Goal: Task Accomplishment & Management: Manage account settings

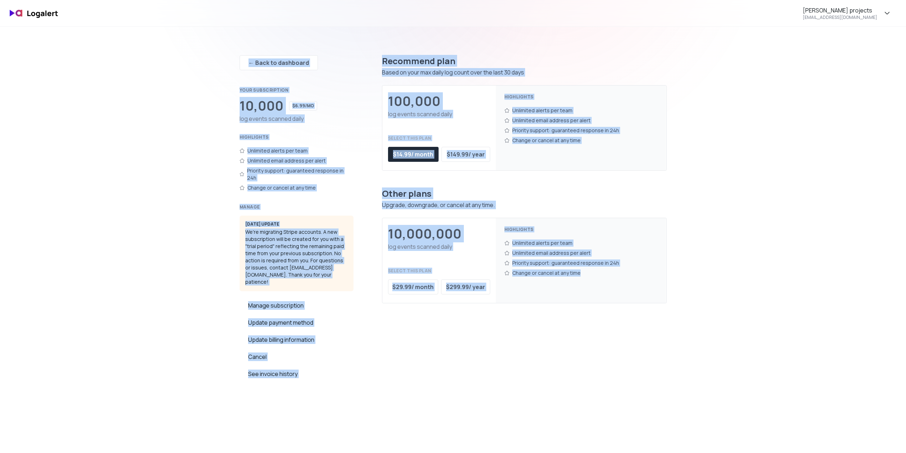
drag, startPoint x: 205, startPoint y: 43, endPoint x: 625, endPoint y: 348, distance: 519.4
click at [625, 348] on div "[PERSON_NAME] projects [EMAIL_ADDRESS][DOMAIN_NAME] ← Back to dashboard Your su…" at bounding box center [453, 370] width 906 height 740
copy div "← Lore ip dolorsita Cons adipiscingel 73,741 $3.55/se doe tempor incidid utlab …"
click at [46, 7] on img at bounding box center [34, 13] width 57 height 17
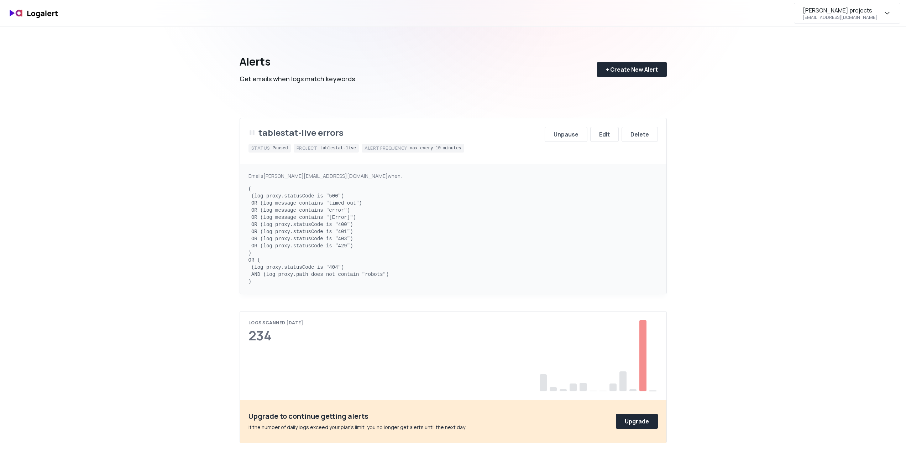
click at [870, 11] on div "[PERSON_NAME] projects" at bounding box center [837, 10] width 69 height 9
click at [848, 65] on div "Subscription" at bounding box center [847, 66] width 106 height 17
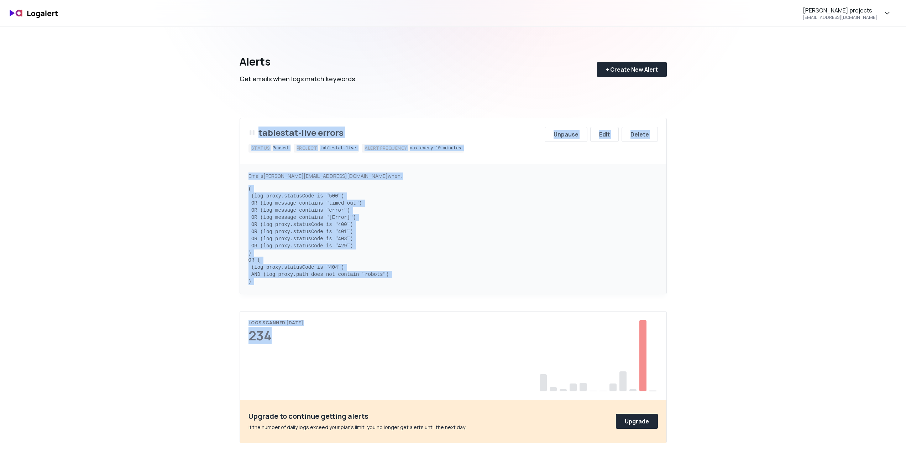
drag, startPoint x: 433, startPoint y: 303, endPoint x: 238, endPoint y: 125, distance: 264.5
click at [238, 125] on div "Alerts Get emails when logs match keywords + Create New Alert tablestat-live er…" at bounding box center [453, 253] width 513 height 453
copy div "tablestat-live errors Status Paused Project tablestat-live Alert frequency max …"
click at [603, 134] on div "Edit" at bounding box center [604, 134] width 11 height 9
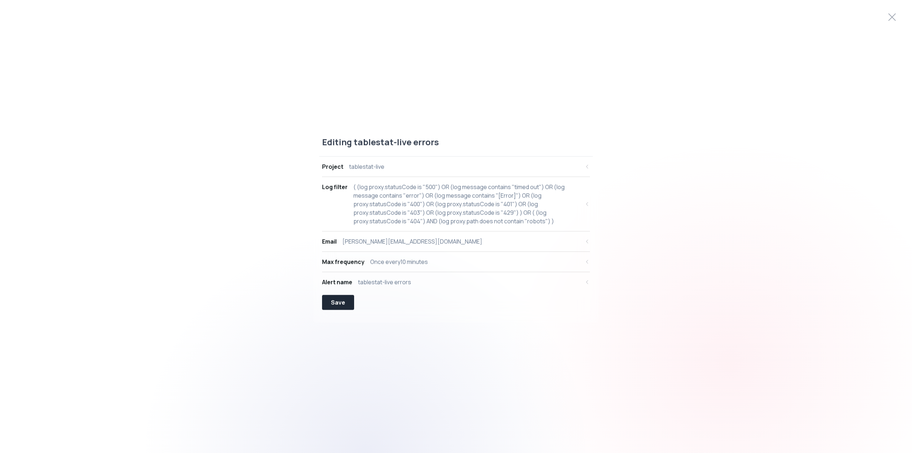
click at [586, 202] on icon "button" at bounding box center [587, 204] width 6 height 6
select select "proxy.statusCode"
select select "EQUALS"
select select "OR"
select select "message"
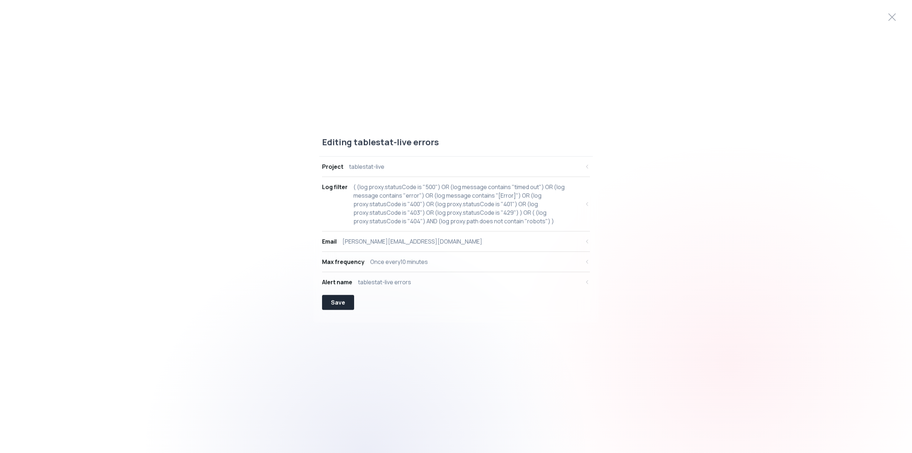
select select "CONTAINS"
select select "OR"
select select "message"
select select "CONTAINS"
select select "OR"
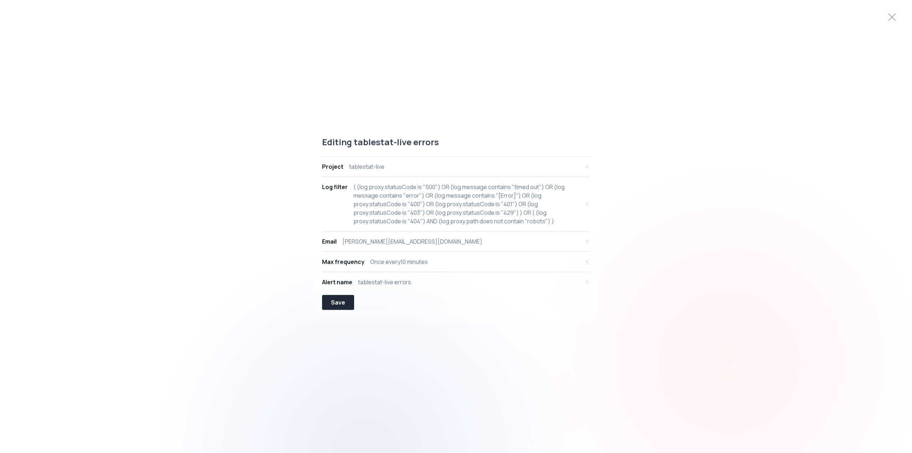
select select "message"
select select "CONTAINS"
select select "OR"
select select "proxy.statusCode"
select select "EQUALS"
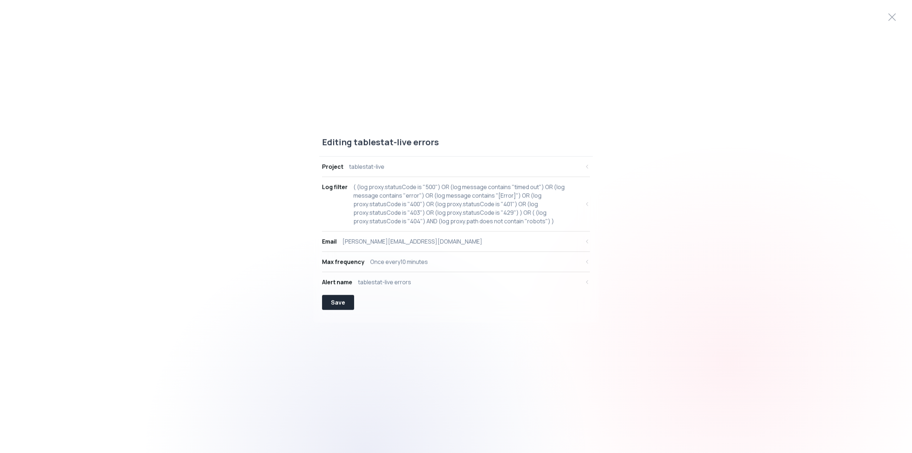
select select "OR"
select select "proxy.statusCode"
select select "EQUALS"
select select "OR"
select select "proxy.statusCode"
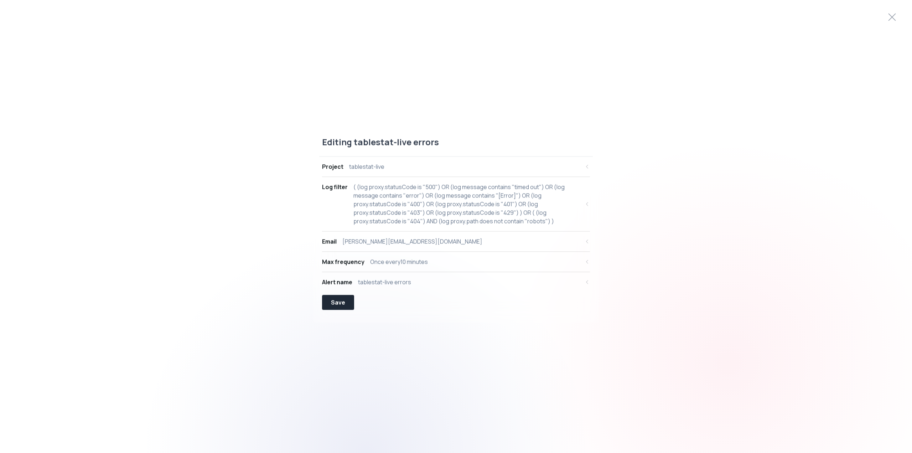
select select "EQUALS"
select select "OR"
select select "proxy.statusCode"
select select "EQUALS"
select select "OR"
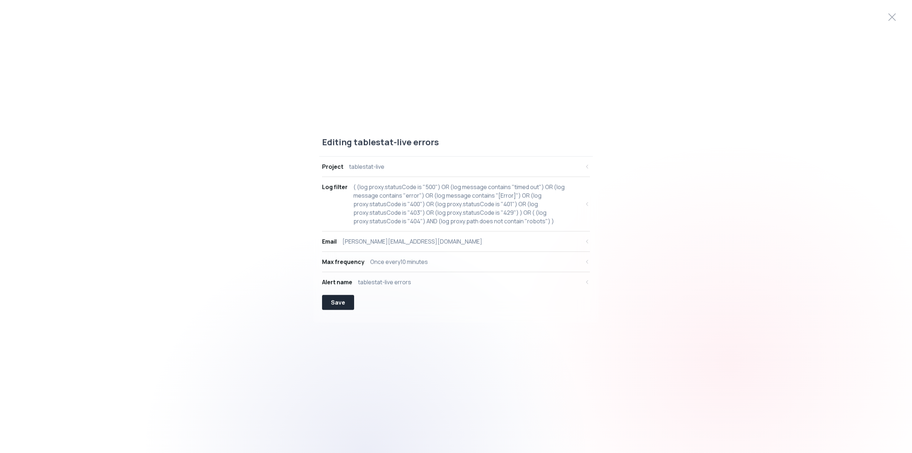
select select "proxy.statusCode"
select select "EQUALS"
select select "AND"
select select "proxy.path"
select select "NOT_CONTAINS"
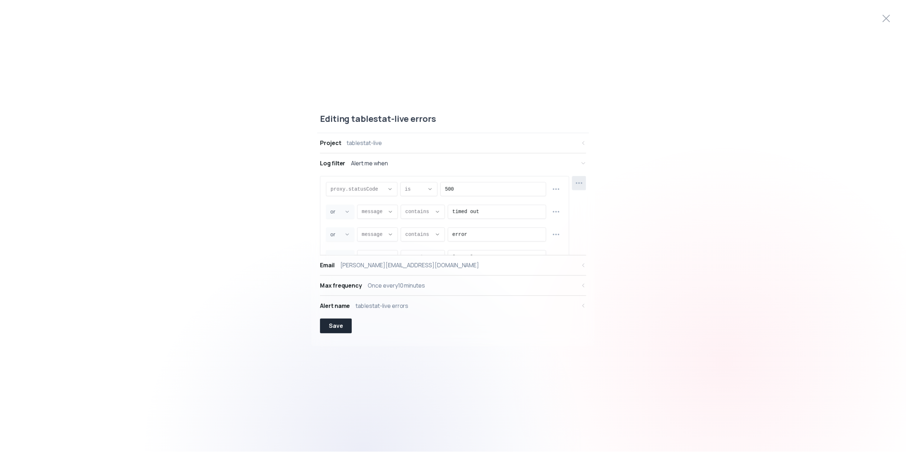
scroll to position [7, 0]
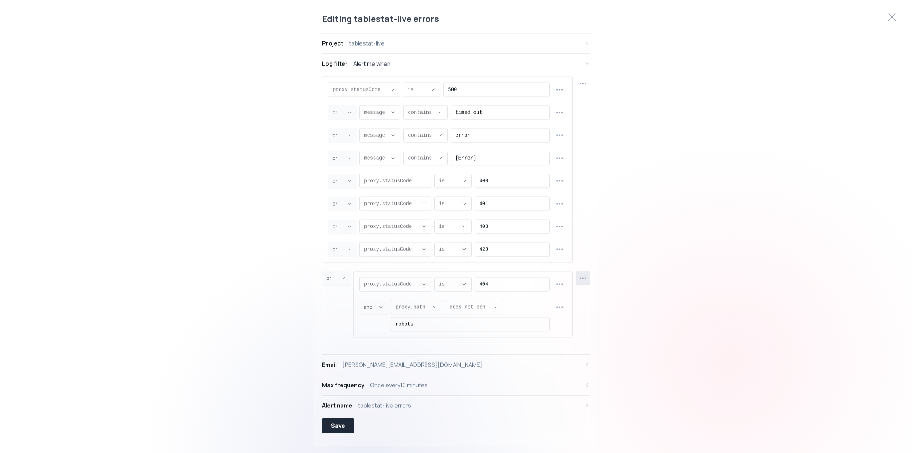
click at [585, 283] on button "button" at bounding box center [583, 278] width 14 height 14
click at [584, 330] on span "Delete group" at bounding box center [587, 331] width 52 height 7
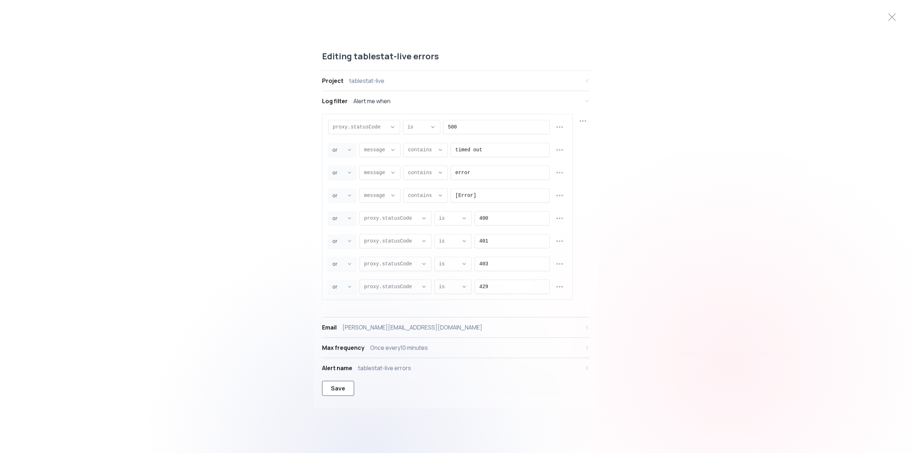
click at [348, 390] on button "Save" at bounding box center [338, 387] width 32 height 15
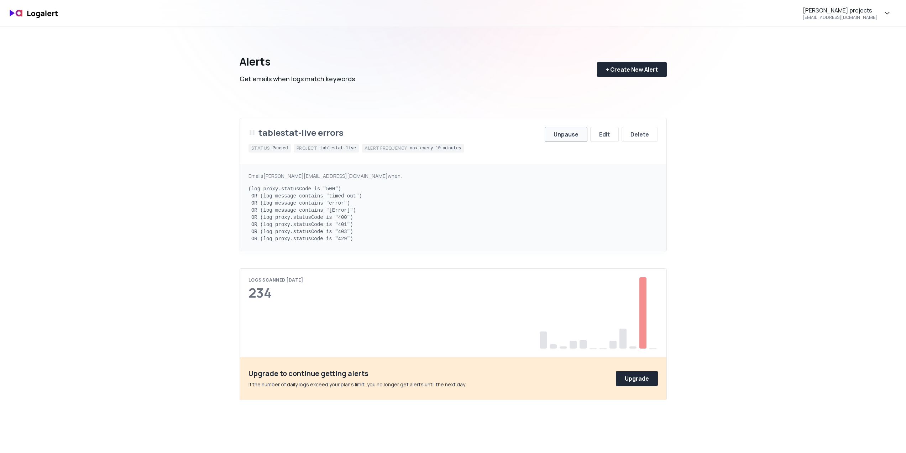
click at [573, 137] on div "Unpause" at bounding box center [566, 134] width 25 height 9
